Goal: Task Accomplishment & Management: Manage account settings

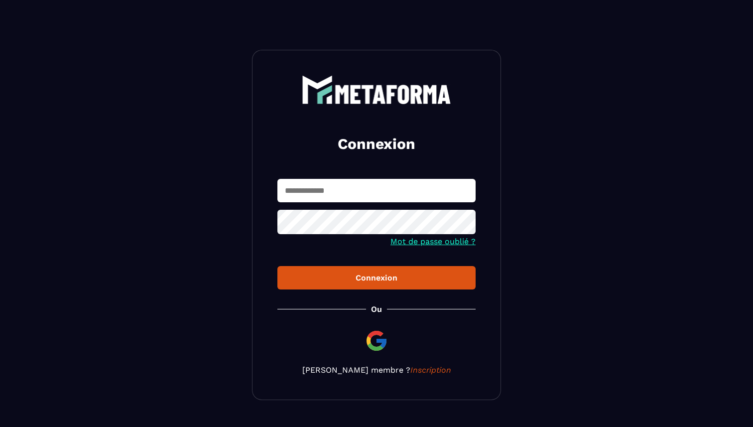
click at [343, 180] on input "text" at bounding box center [377, 190] width 198 height 23
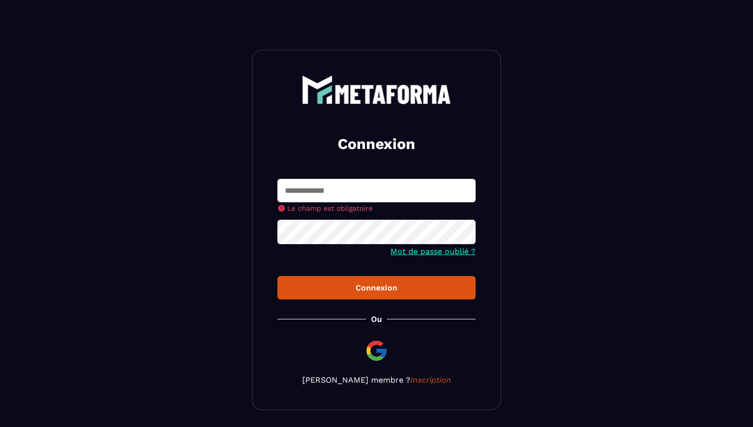
type input "**********"
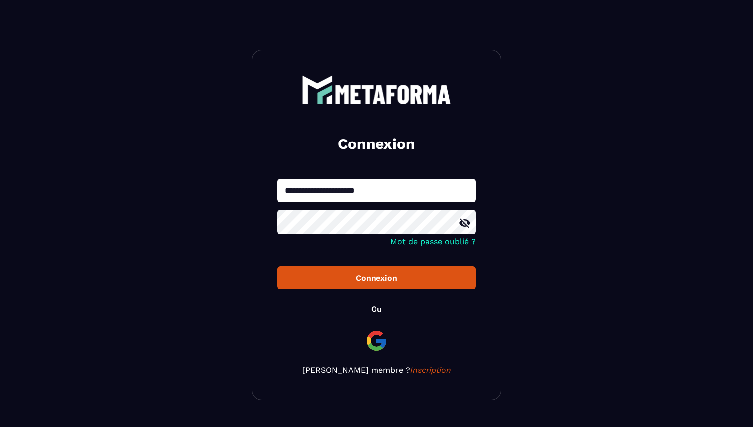
click at [324, 289] on button "Connexion" at bounding box center [377, 277] width 198 height 23
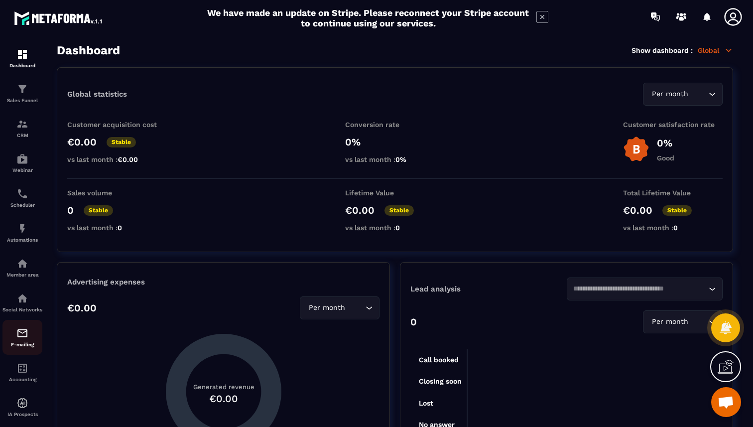
click at [25, 339] on img at bounding box center [22, 333] width 12 height 12
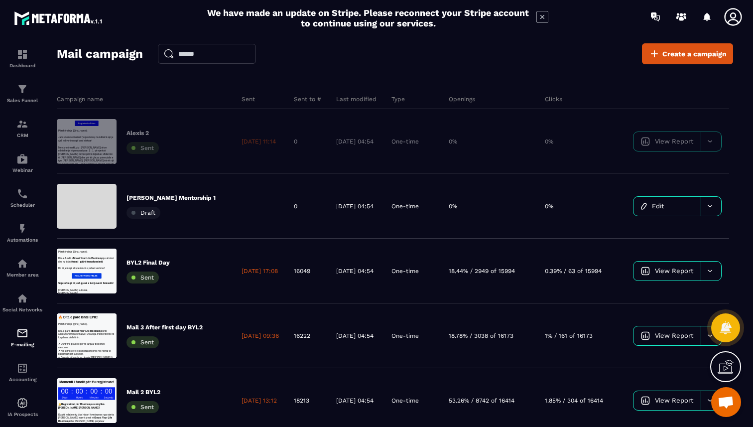
click at [542, 15] on icon at bounding box center [543, 17] width 12 height 12
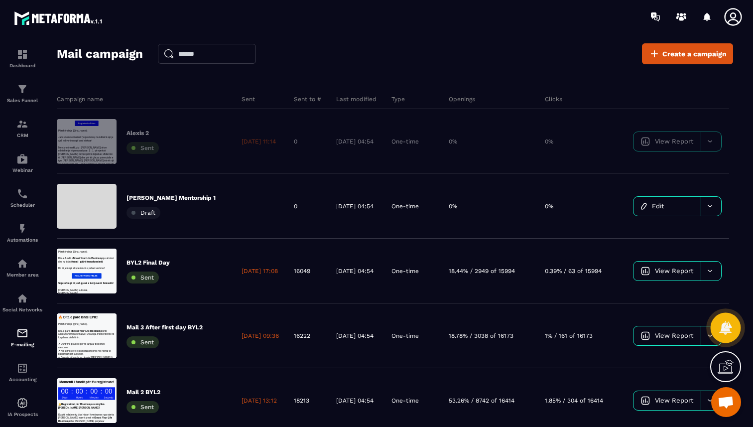
click at [730, 327] on icon at bounding box center [726, 327] width 12 height 13
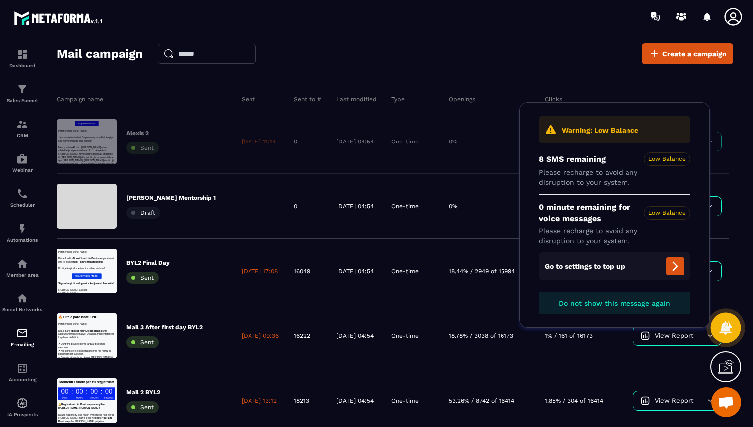
click at [730, 327] on icon at bounding box center [726, 327] width 12 height 13
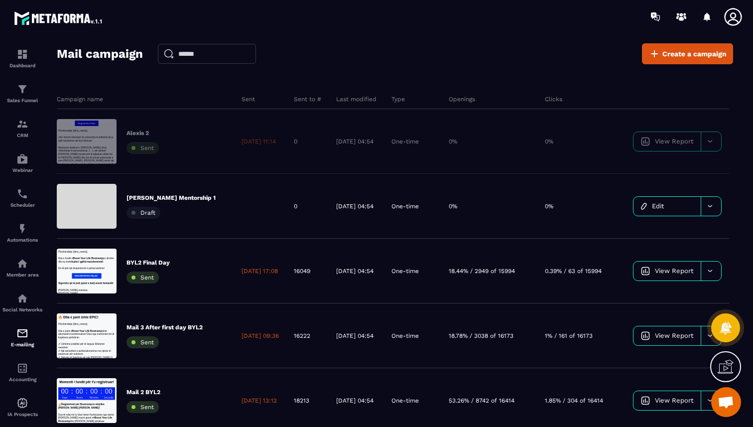
click at [735, 16] on icon at bounding box center [734, 17] width 20 height 20
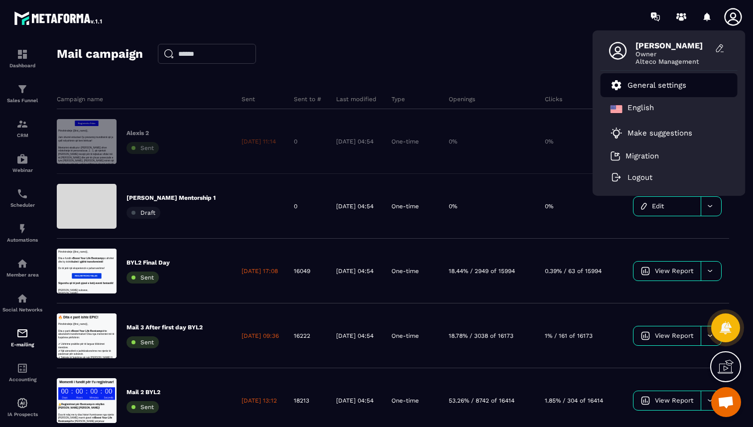
click at [657, 81] on p "General settings" at bounding box center [657, 85] width 59 height 9
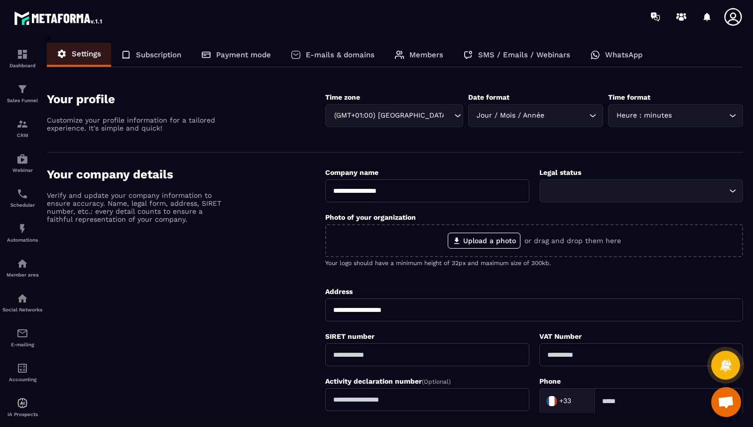
click at [353, 59] on div "E-mails & domains" at bounding box center [333, 55] width 104 height 24
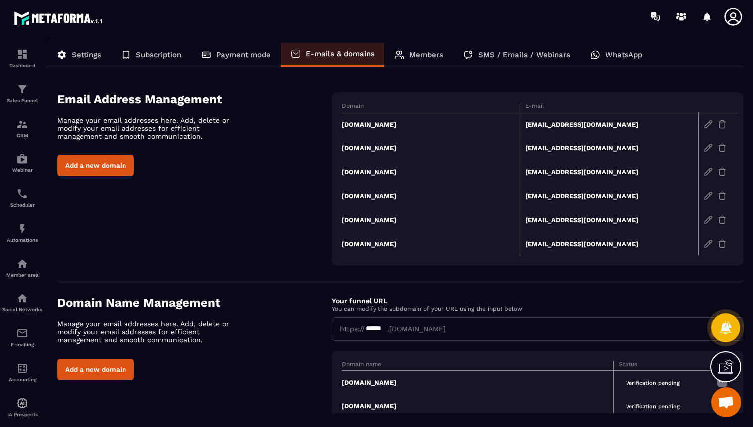
click at [503, 57] on p "SMS / Emails / Webinars" at bounding box center [524, 54] width 92 height 9
